Goal: Find specific page/section: Find specific page/section

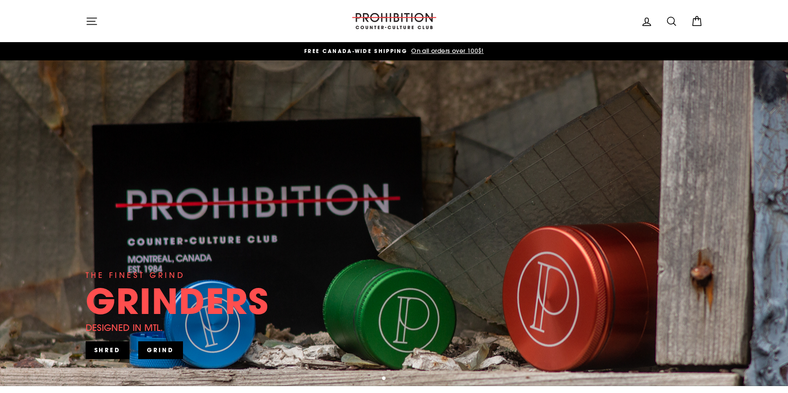
click at [667, 26] on icon at bounding box center [671, 21] width 12 height 12
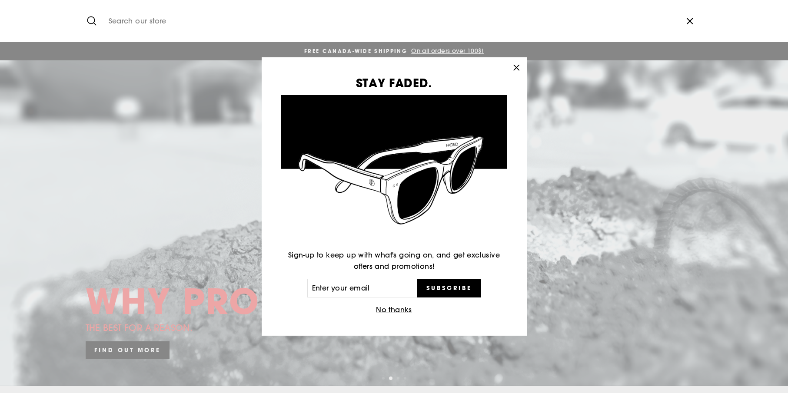
click at [517, 66] on icon "button" at bounding box center [515, 67] width 5 height 5
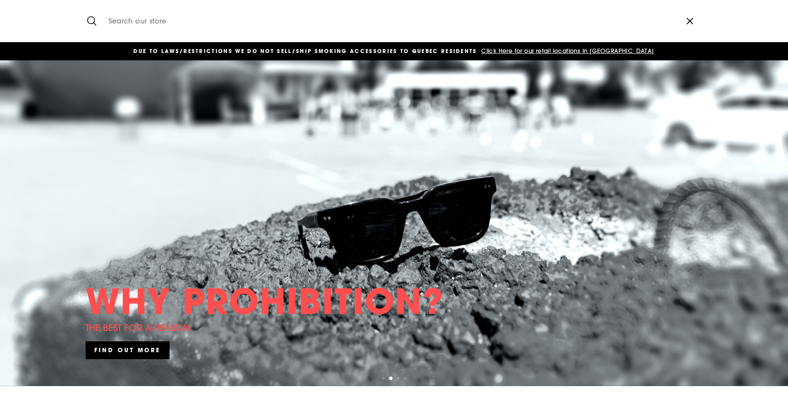
click at [109, 23] on input "Search our store" at bounding box center [390, 21] width 572 height 29
type input "volcano bag"
click at [95, 21] on button "Search" at bounding box center [95, 21] width 19 height 29
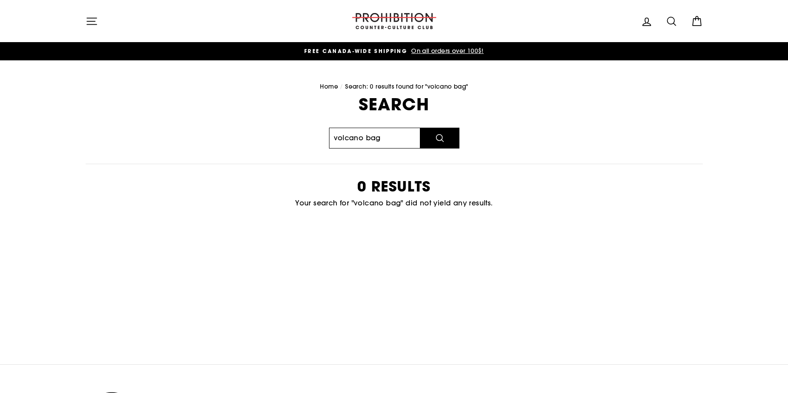
click at [375, 142] on input "volcano bag" at bounding box center [374, 138] width 91 height 21
type input "volcano"
click at [439, 137] on button "Search" at bounding box center [439, 138] width 39 height 21
click at [449, 142] on button "Search" at bounding box center [439, 138] width 39 height 21
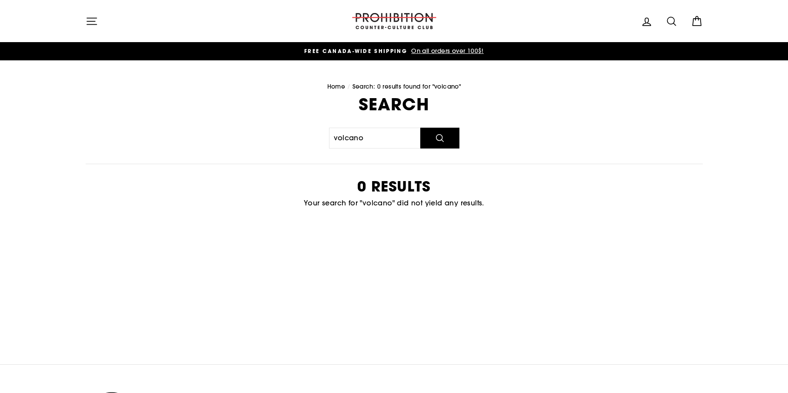
click at [88, 22] on icon "button" at bounding box center [92, 21] width 12 height 12
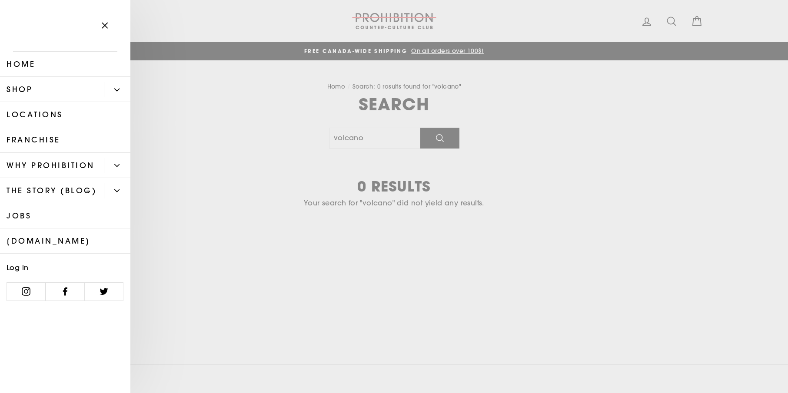
click at [48, 89] on link "Shop" at bounding box center [52, 89] width 104 height 25
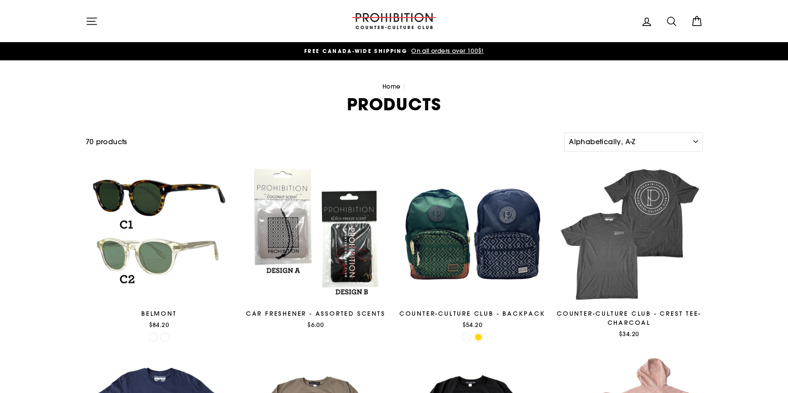
click at [98, 24] on button "Site navigation" at bounding box center [91, 21] width 23 height 19
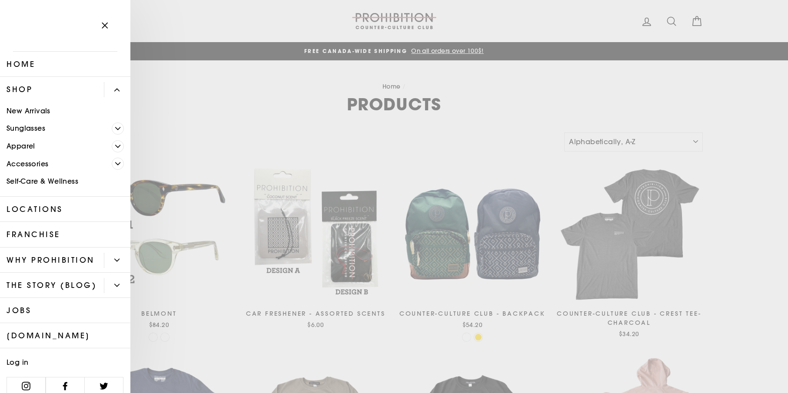
click at [36, 159] on link "Accessories" at bounding box center [56, 164] width 112 height 18
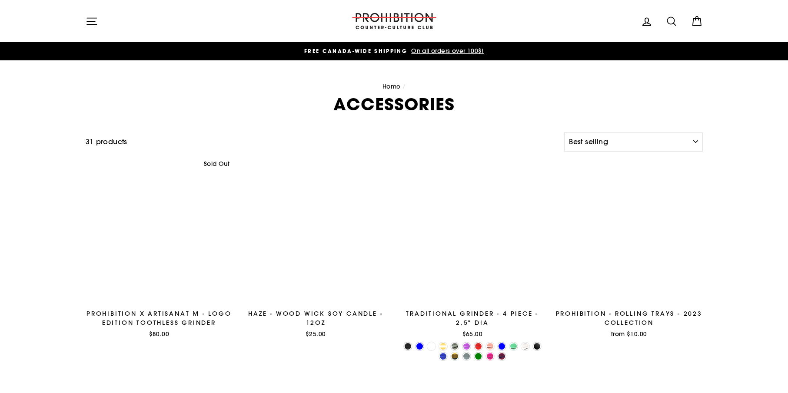
select select "best-selling"
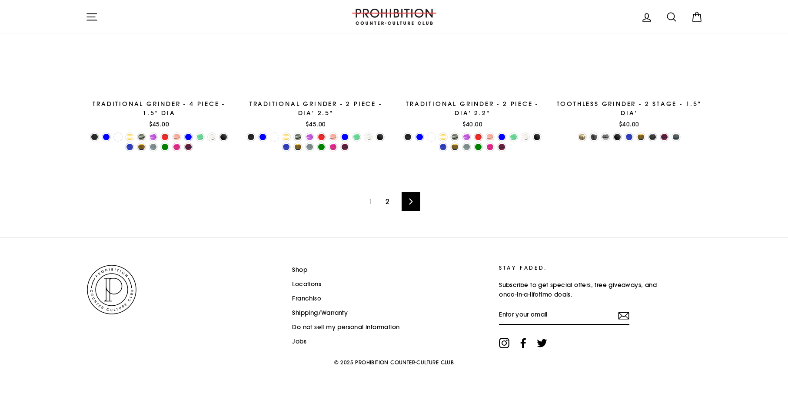
scroll to position [1460, 0]
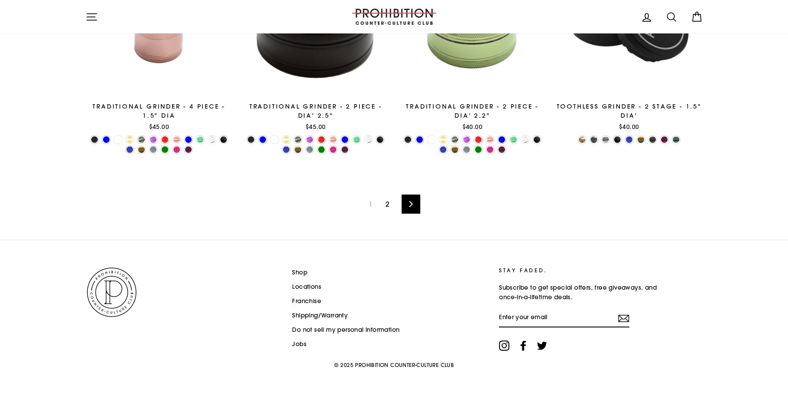
click at [389, 204] on link "2" at bounding box center [387, 204] width 14 height 14
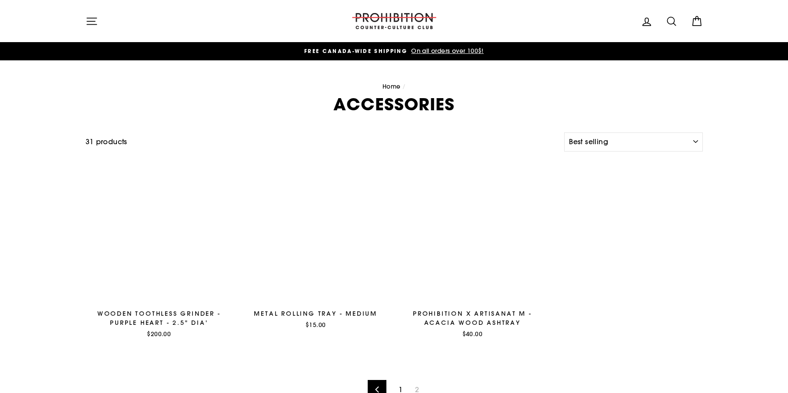
select select "best-selling"
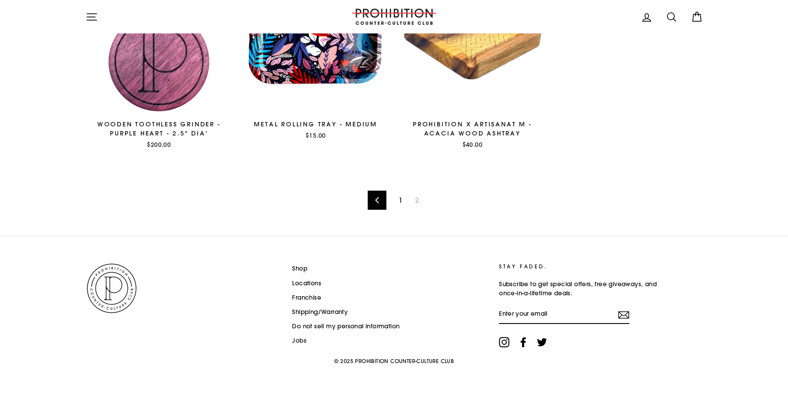
click at [320, 280] on li "Locations" at bounding box center [390, 283] width 197 height 13
click at [314, 281] on link "Locations" at bounding box center [306, 283] width 29 height 13
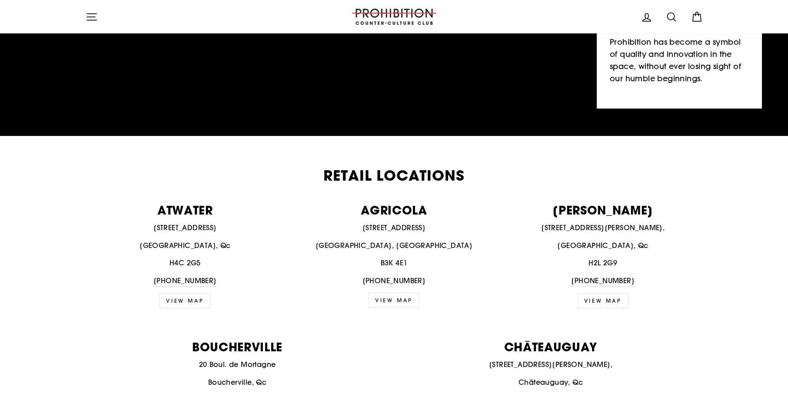
scroll to position [282, 0]
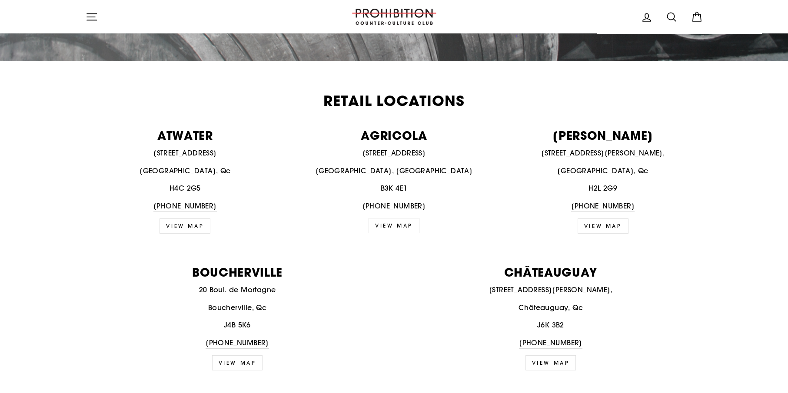
click at [600, 136] on p "[PERSON_NAME]" at bounding box center [602, 135] width 199 height 12
click at [600, 136] on p "BEAUDRY" at bounding box center [602, 135] width 199 height 12
copy p "BEAUDRY"
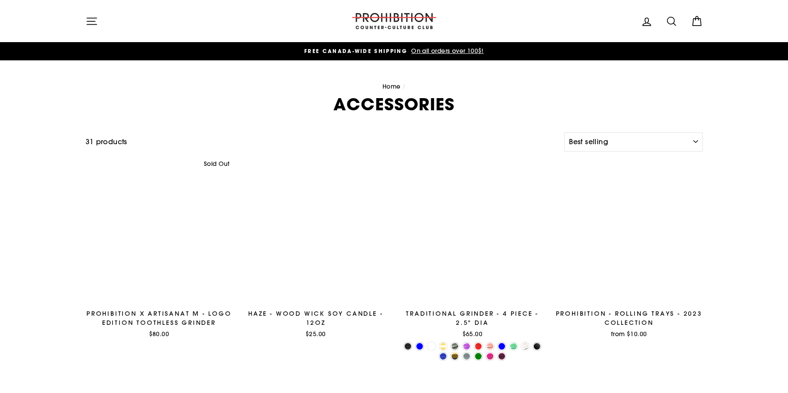
select select "best-selling"
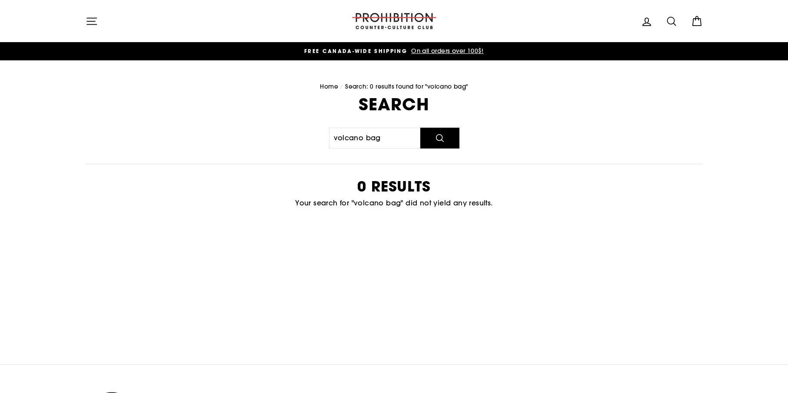
click at [86, 19] on icon "button" at bounding box center [92, 21] width 12 height 12
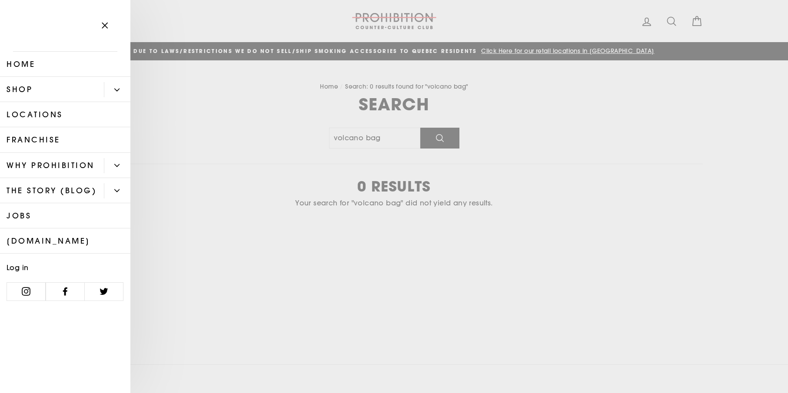
click at [27, 91] on link "Shop" at bounding box center [52, 89] width 104 height 25
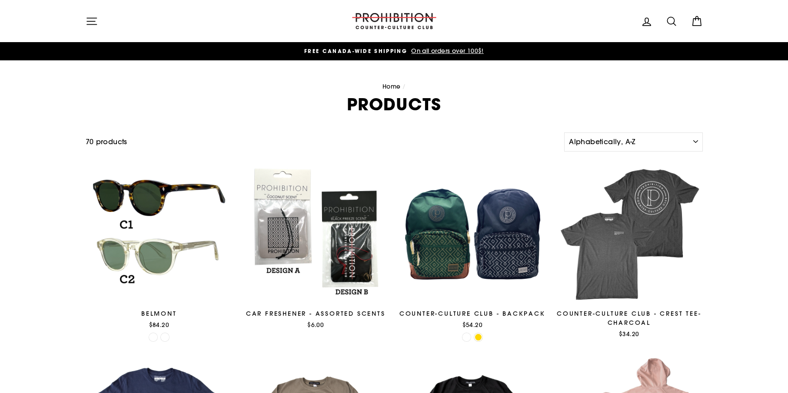
click at [90, 22] on icon "button" at bounding box center [92, 21] width 12 height 12
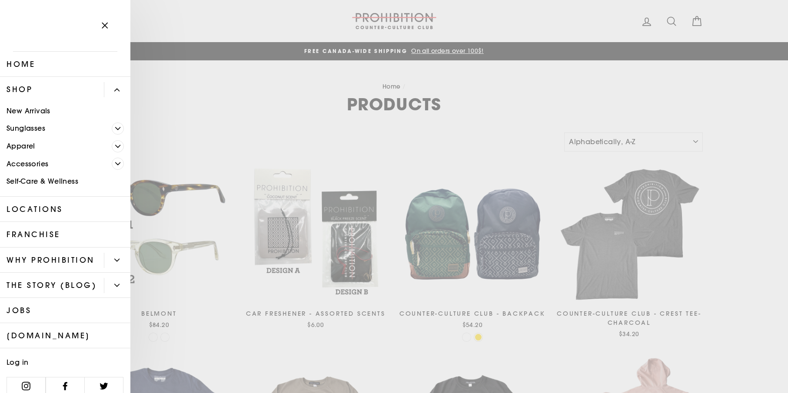
click at [28, 88] on link "Shop" at bounding box center [52, 89] width 104 height 25
